Goal: Find specific page/section

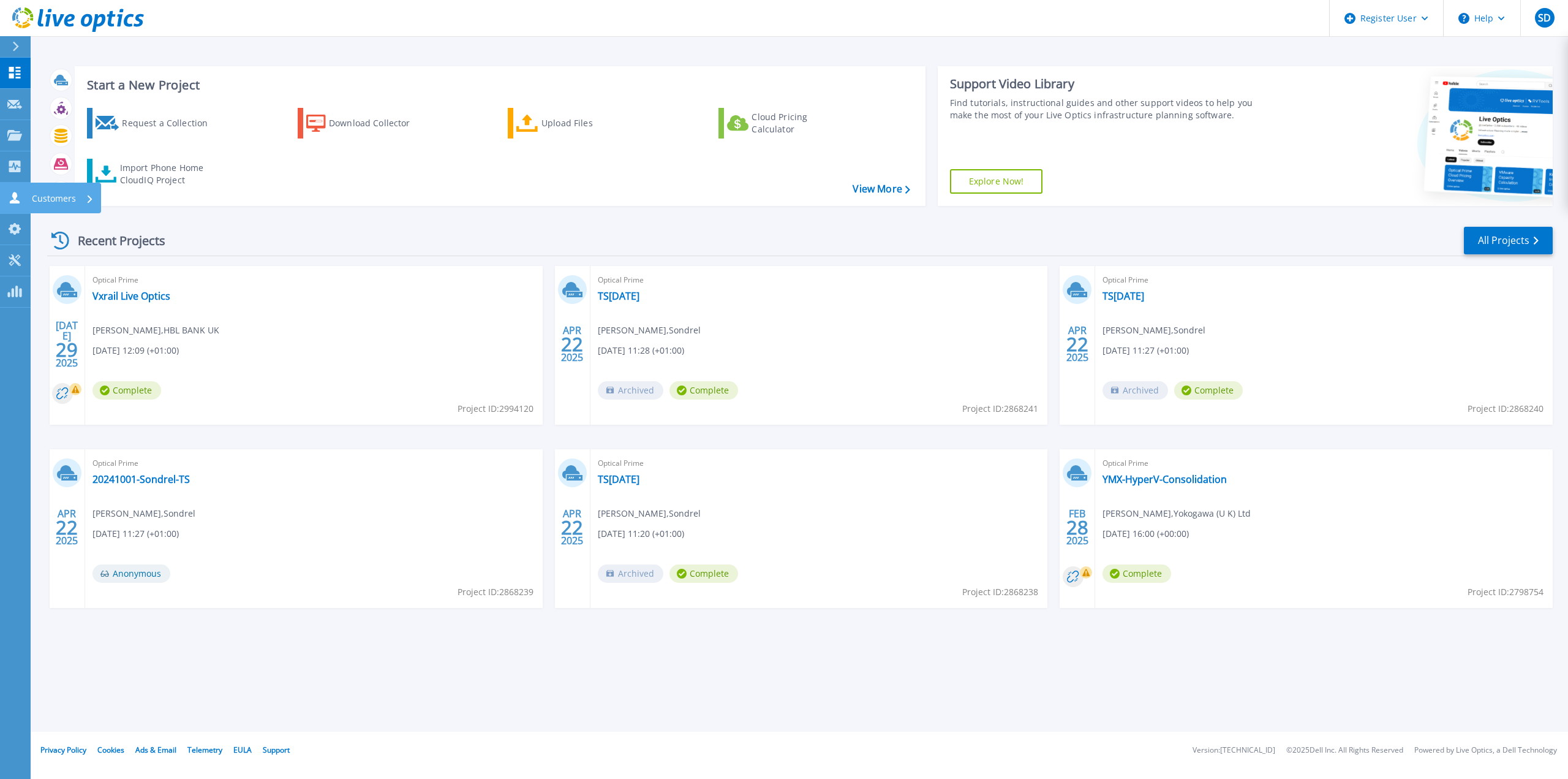
drag, startPoint x: 15, startPoint y: 197, endPoint x: 26, endPoint y: 199, distance: 11.2
click at [15, 197] on icon at bounding box center [14, 197] width 10 height 12
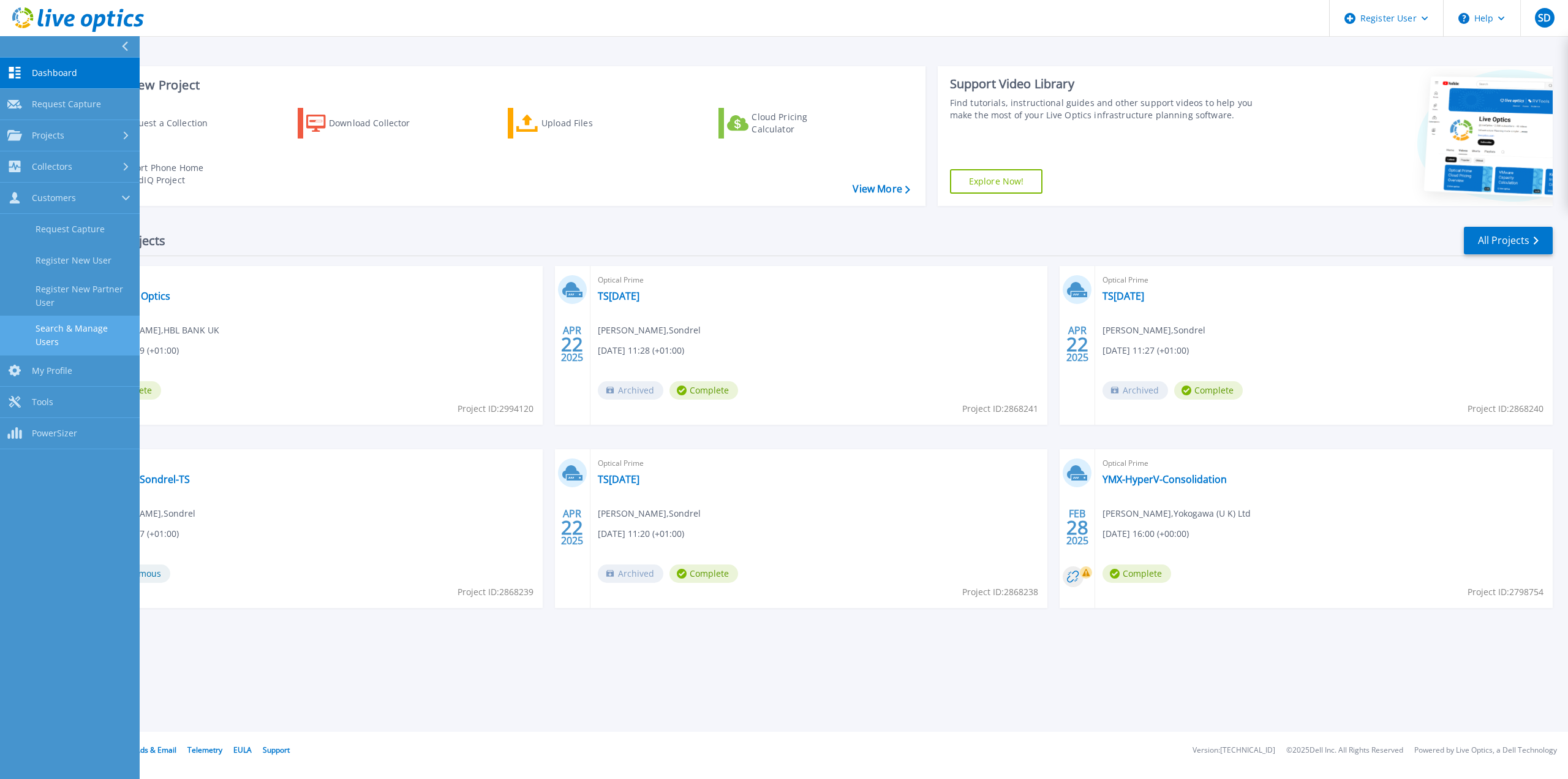
click at [75, 334] on link "Search & Manage Users" at bounding box center [70, 335] width 140 height 39
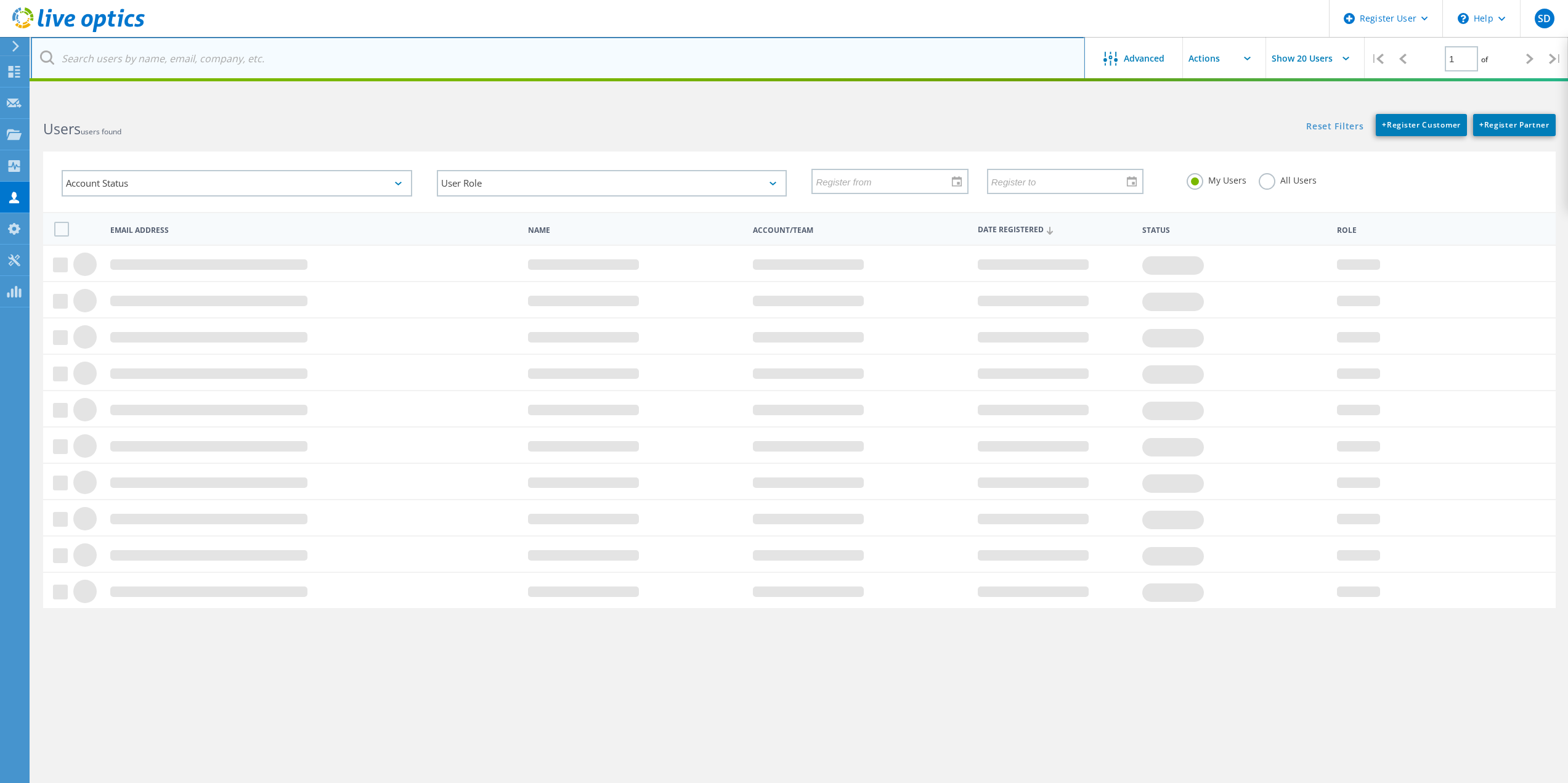
click at [258, 71] on input "text" at bounding box center [558, 58] width 1054 height 43
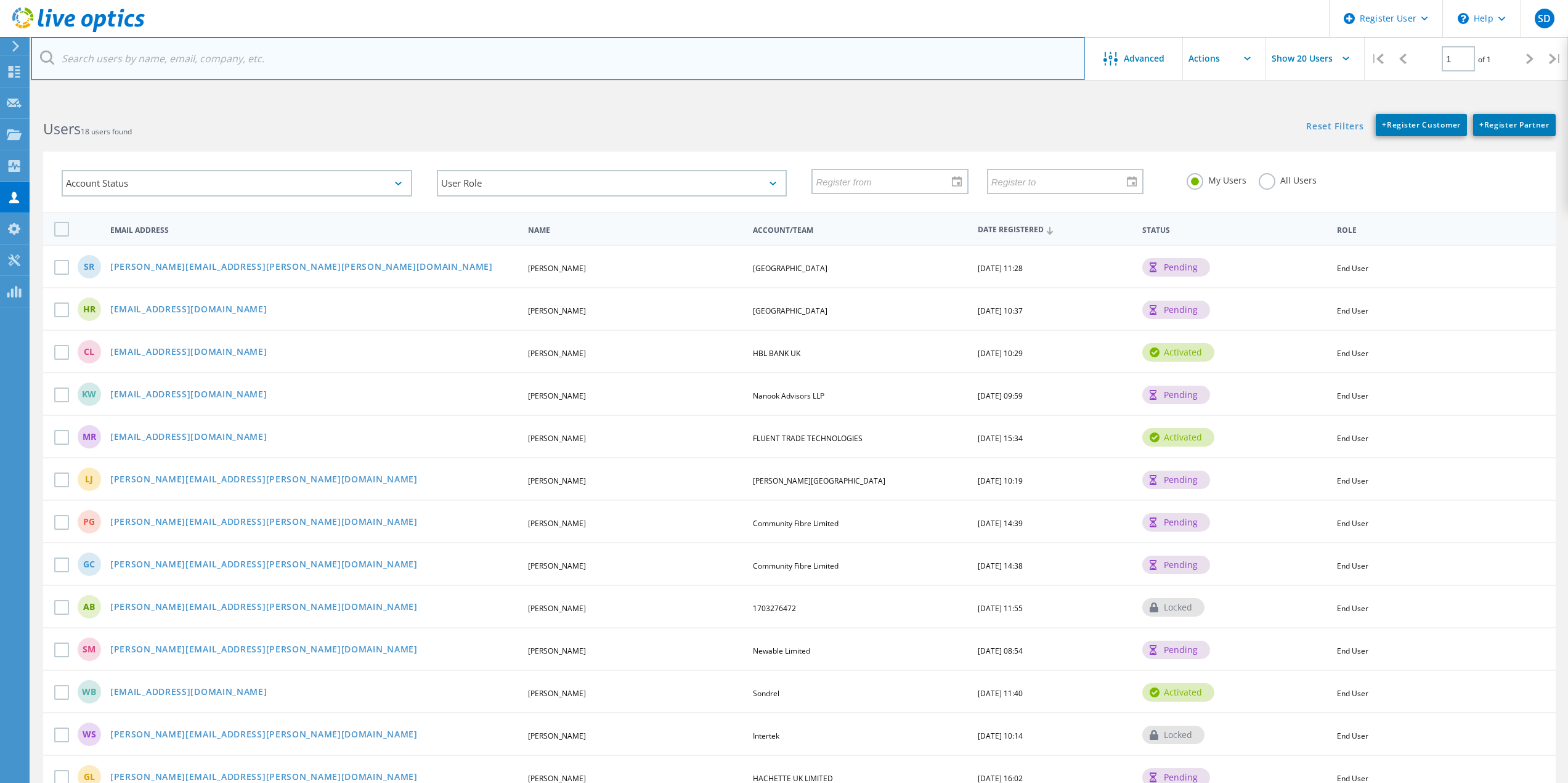
paste input "daniel.emery@biddenham.beds.sch.uk"
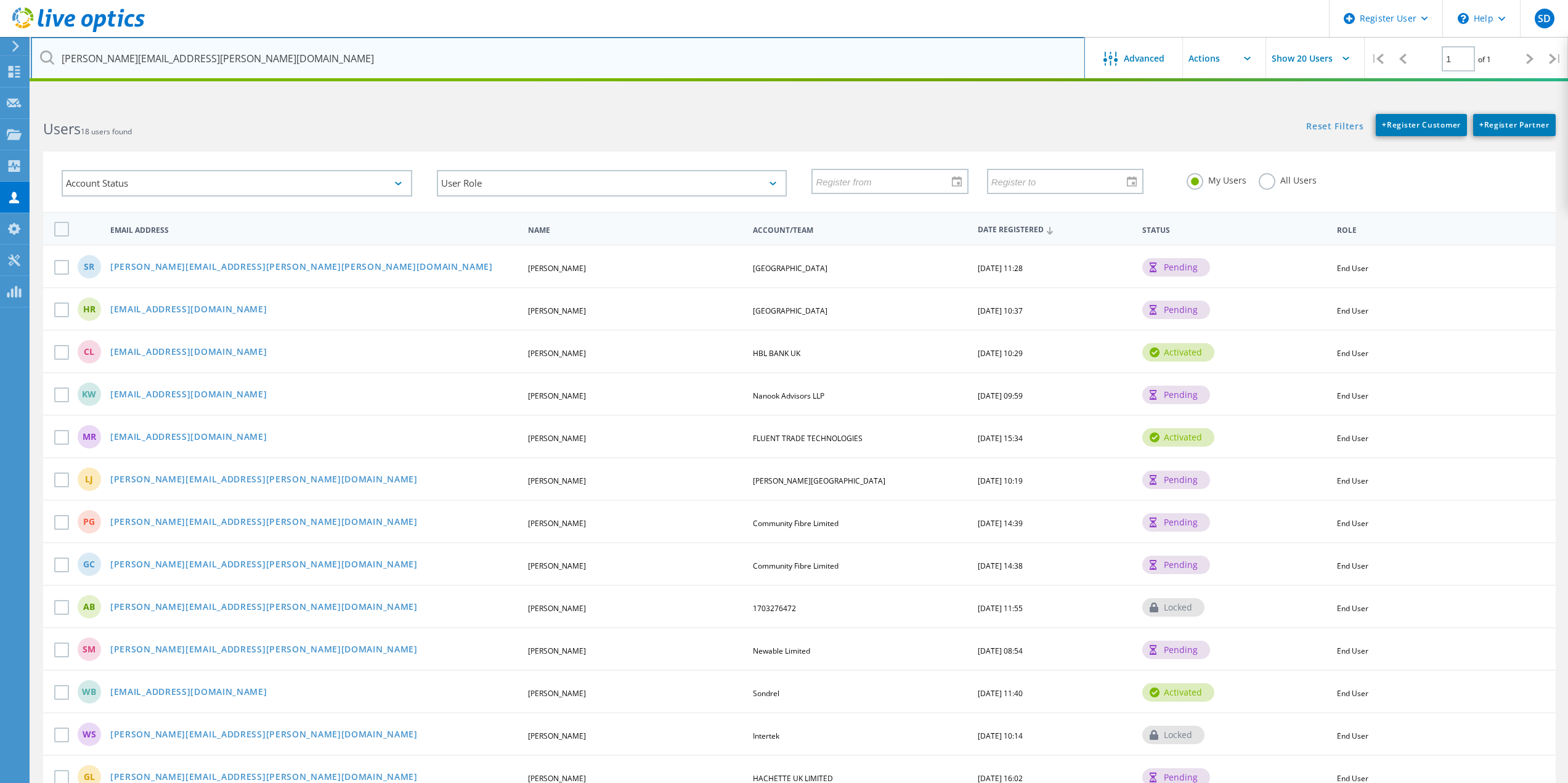
type input "daniel.emery@biddenham.beds.sch.uk"
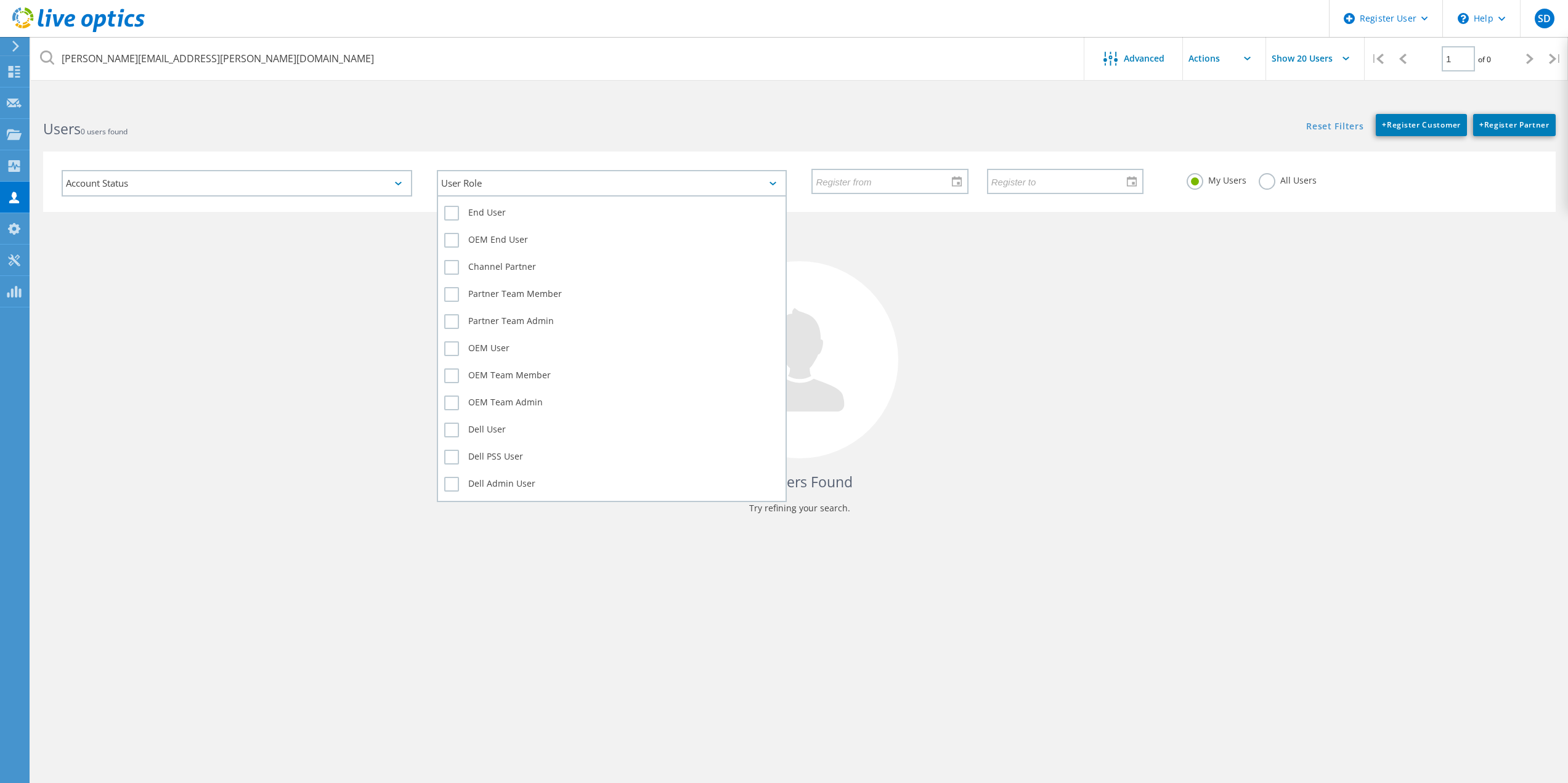
click at [483, 184] on div "User Role" at bounding box center [612, 183] width 351 height 26
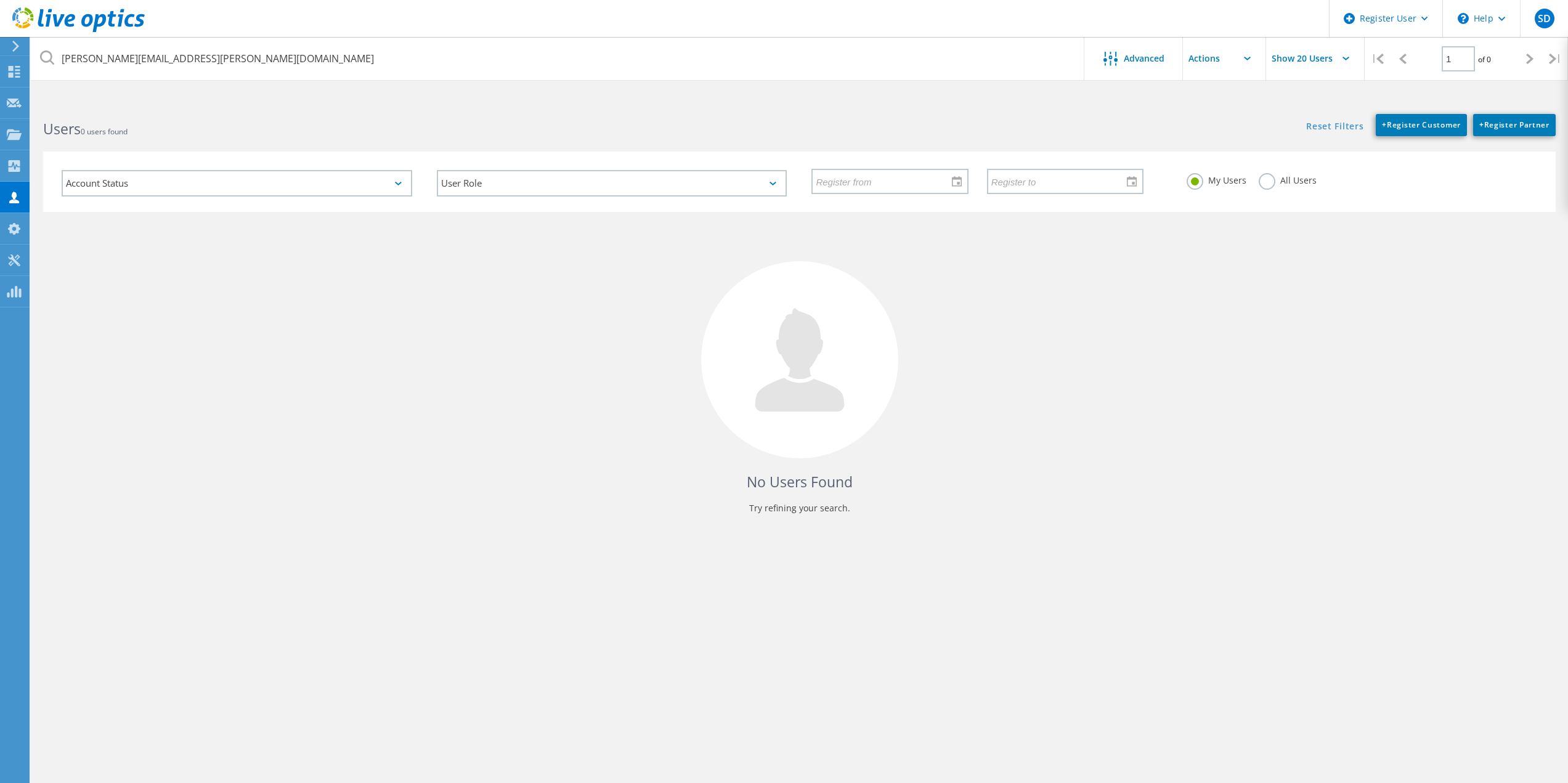
click at [165, 127] on h2 "Users 0 users found" at bounding box center [414, 129] width 744 height 21
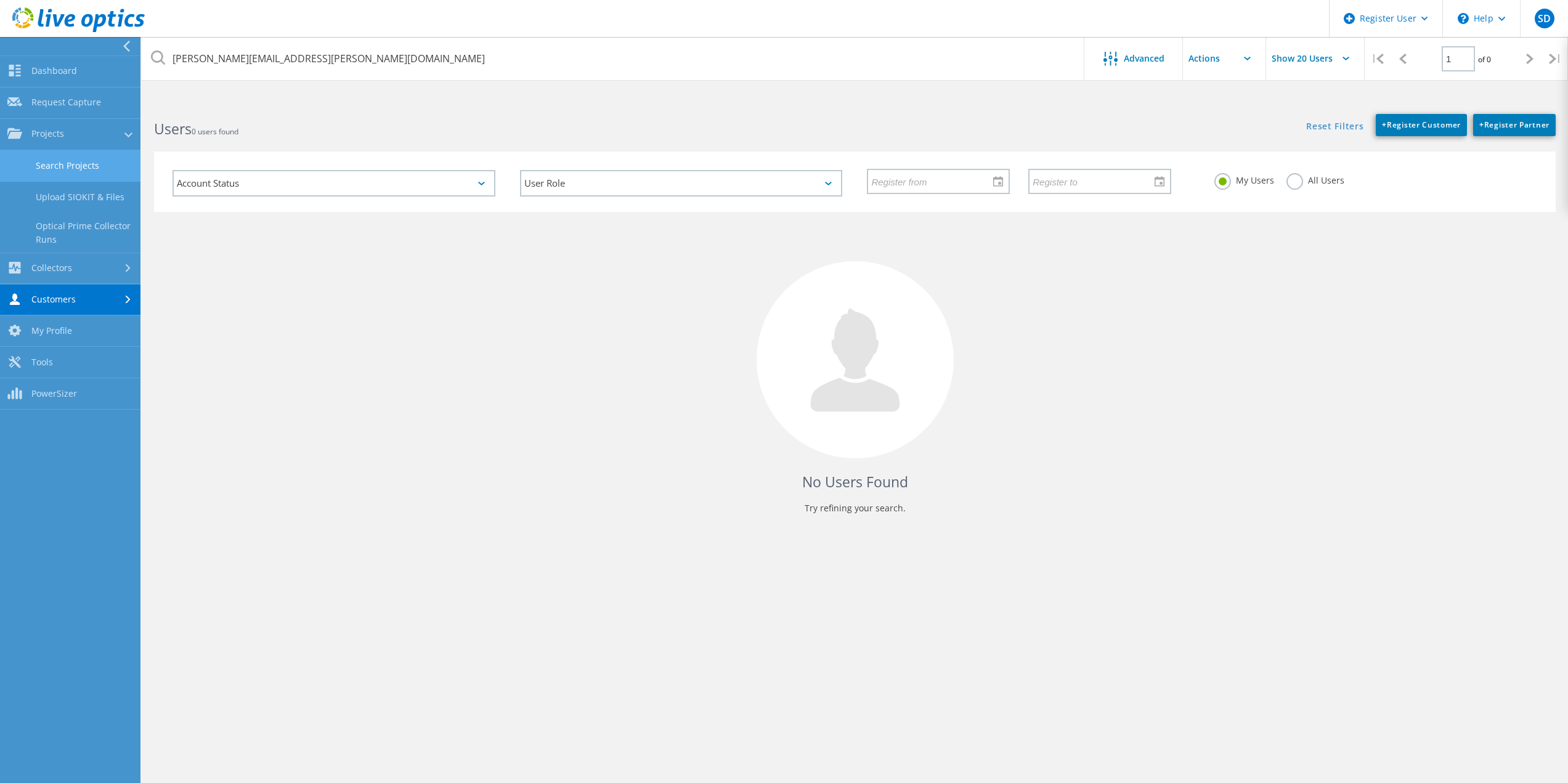
click at [102, 168] on link "Search Projects" at bounding box center [70, 166] width 141 height 31
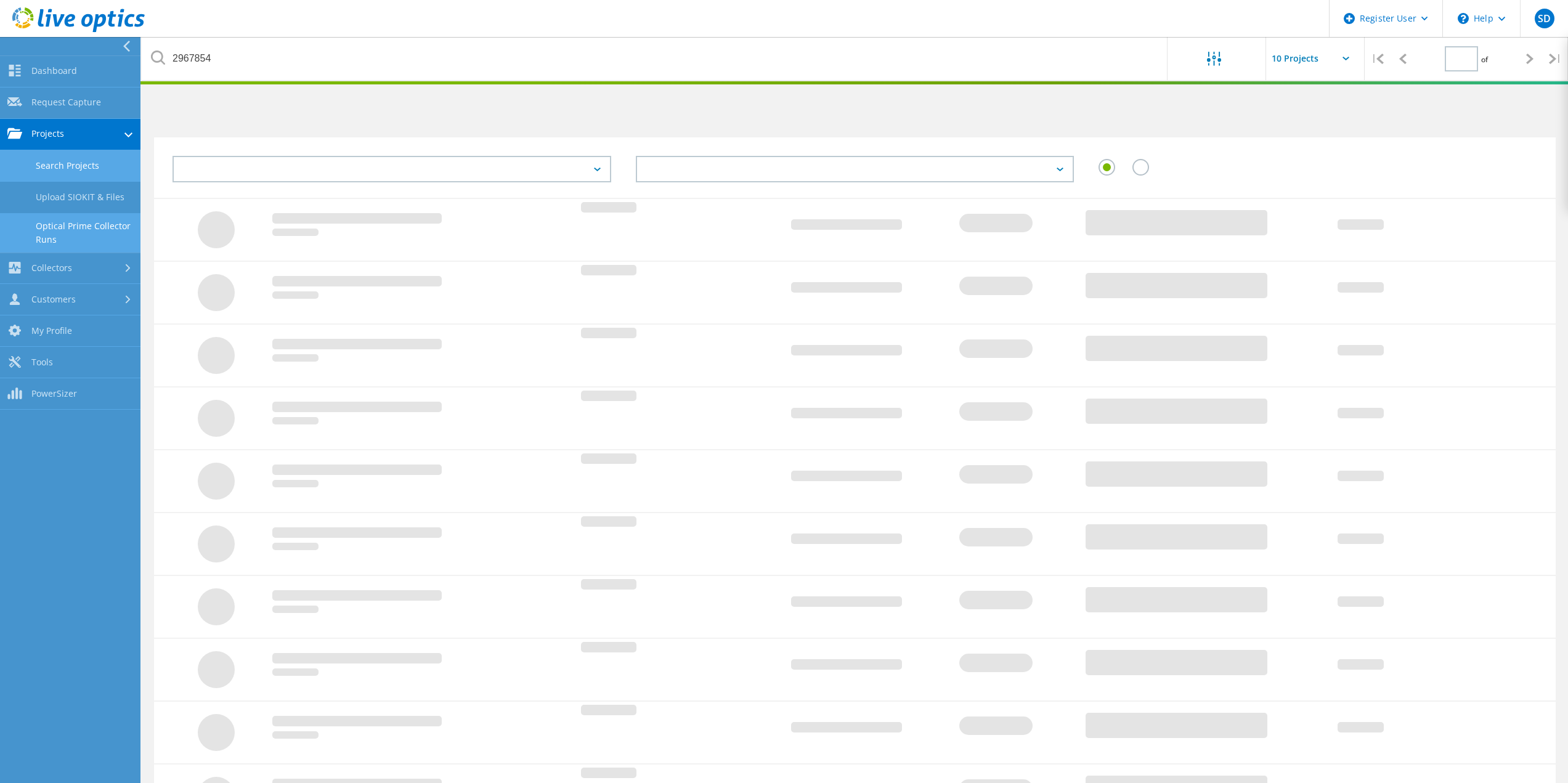
type input "1"
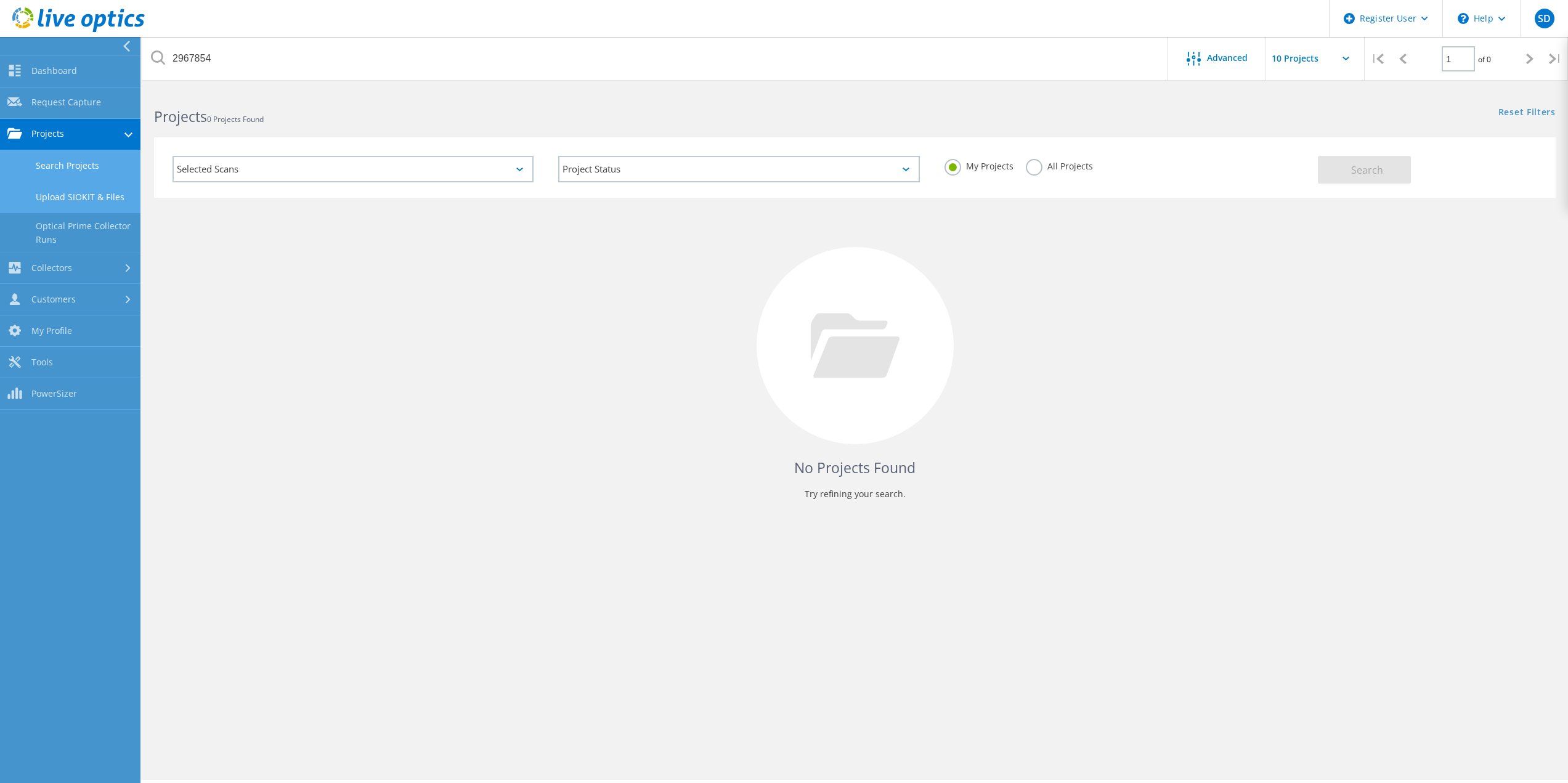
click at [83, 202] on link "Upload SIOKIT & Files" at bounding box center [70, 197] width 141 height 31
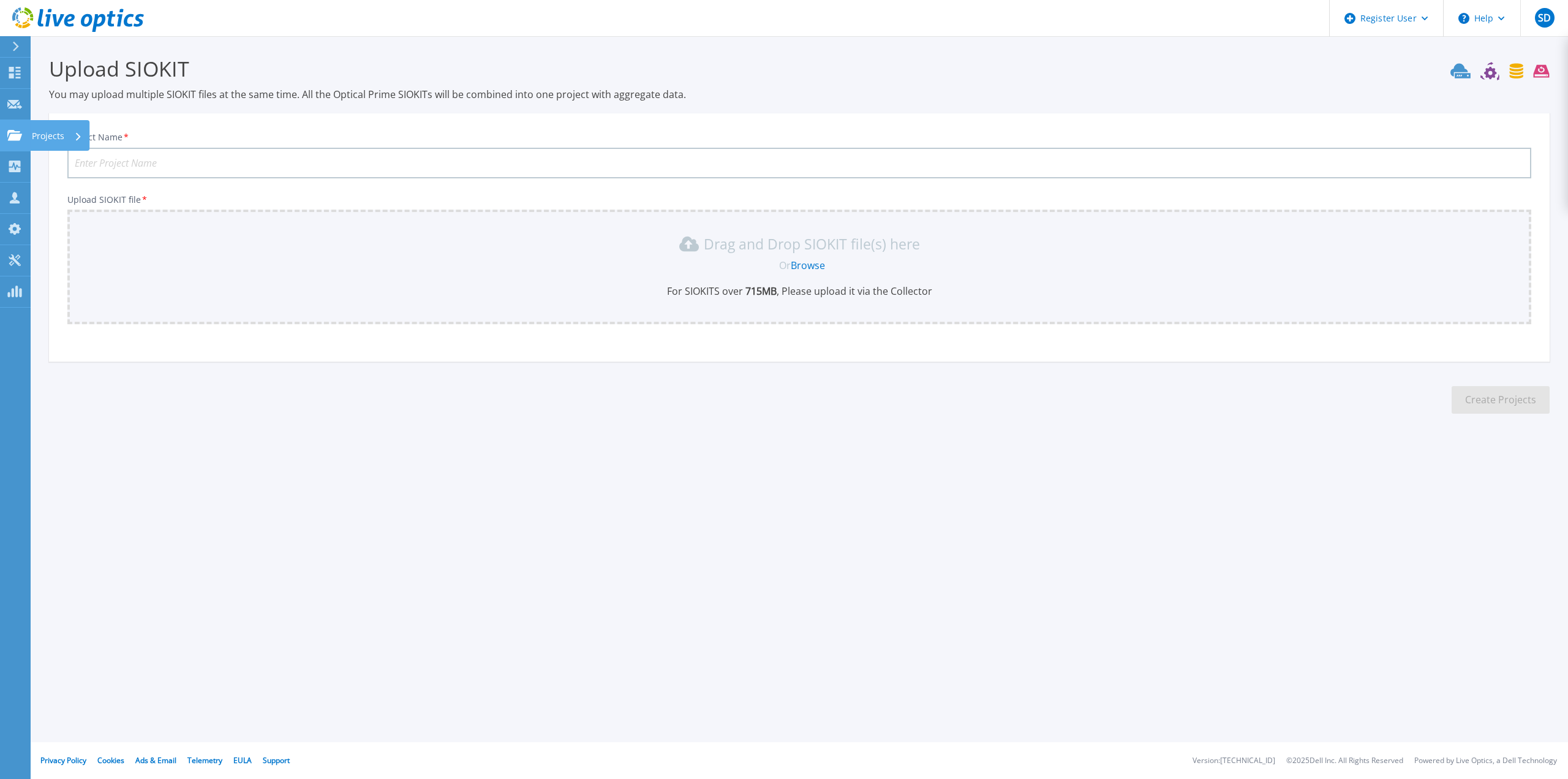
click at [27, 135] on link "Projects Projects" at bounding box center [15, 135] width 31 height 31
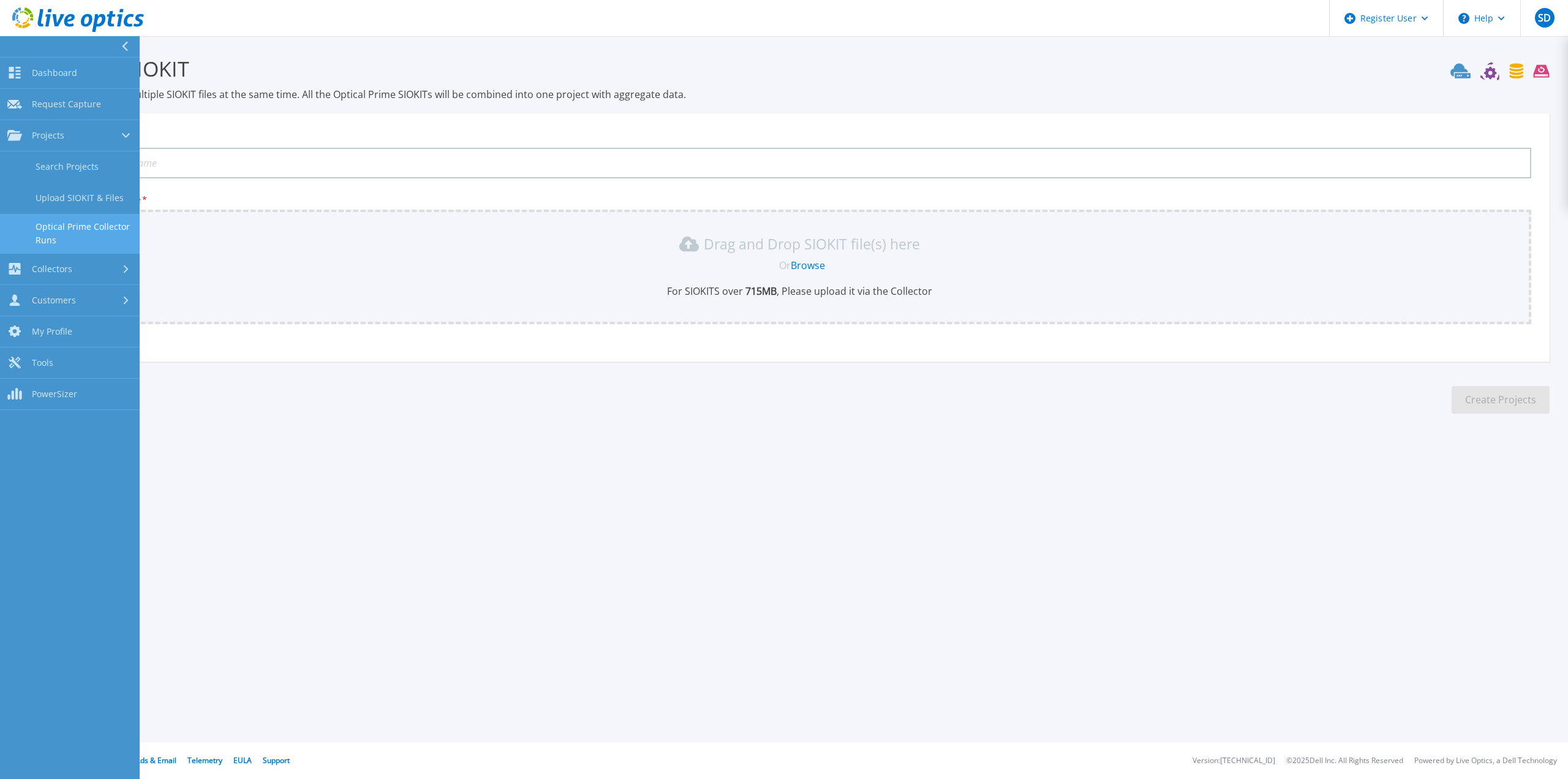
click at [88, 238] on link "Optical Prime Collector Runs" at bounding box center [70, 233] width 140 height 39
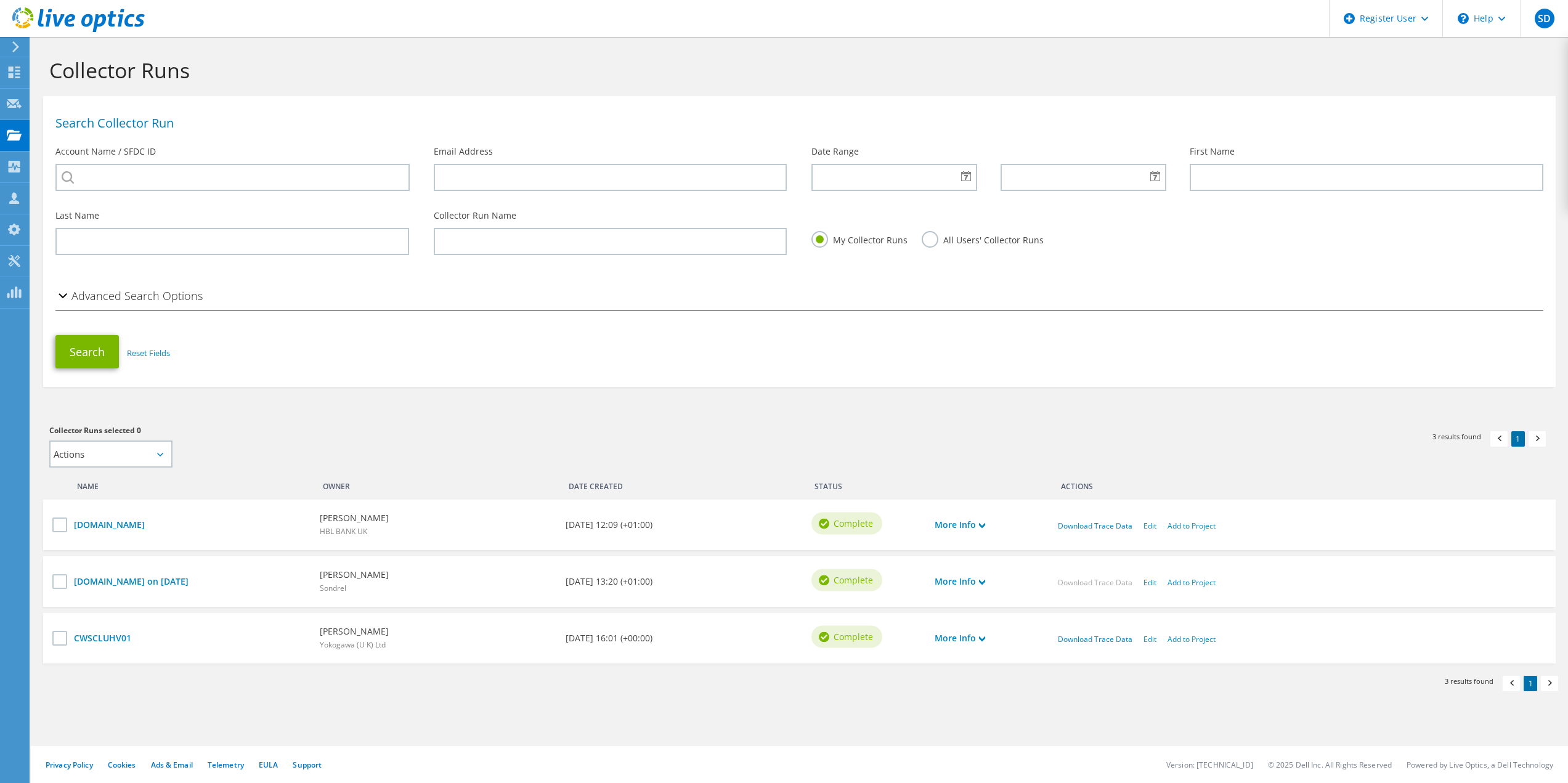
click at [898, 415] on section "Collector Runs Search Collector Run Account Name / SFDC ID Email Address Date R…" at bounding box center [799, 397] width 1537 height 719
